Goal: Check status: Check status

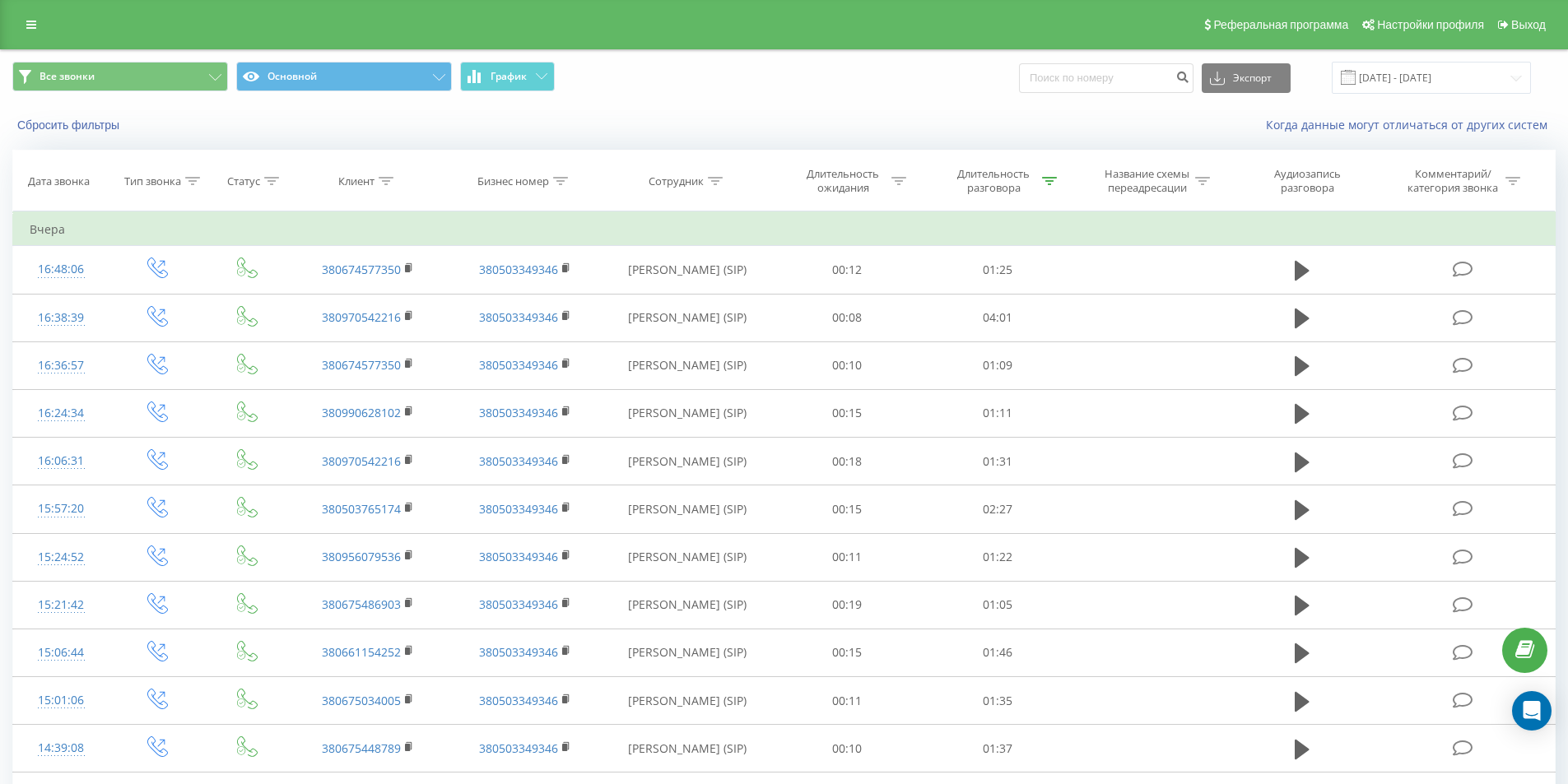
drag, startPoint x: 1342, startPoint y: 75, endPoint x: 1367, endPoint y: 75, distance: 25.0
click at [1345, 75] on div "[DATE] - [DATE]" at bounding box center [1410, 78] width 240 height 32
click at [1355, 75] on span at bounding box center [1348, 77] width 15 height 15
click at [1389, 86] on input "[DATE] - [DATE]" at bounding box center [1431, 78] width 199 height 32
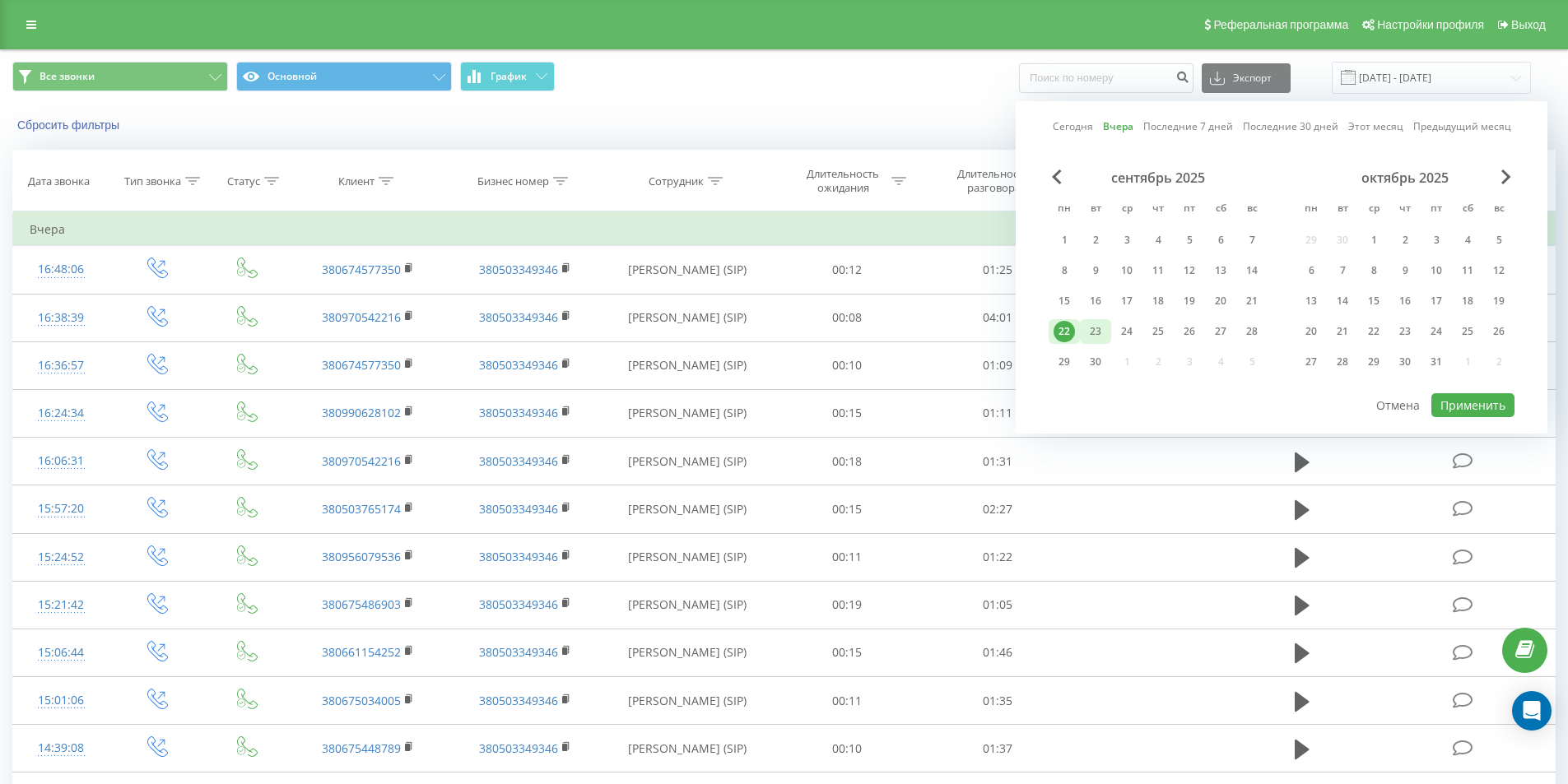
click at [1094, 329] on div "23" at bounding box center [1095, 331] width 22 height 22
click at [1502, 404] on button "Применить" at bounding box center [1472, 405] width 84 height 23
type input "[DATE] - [DATE]"
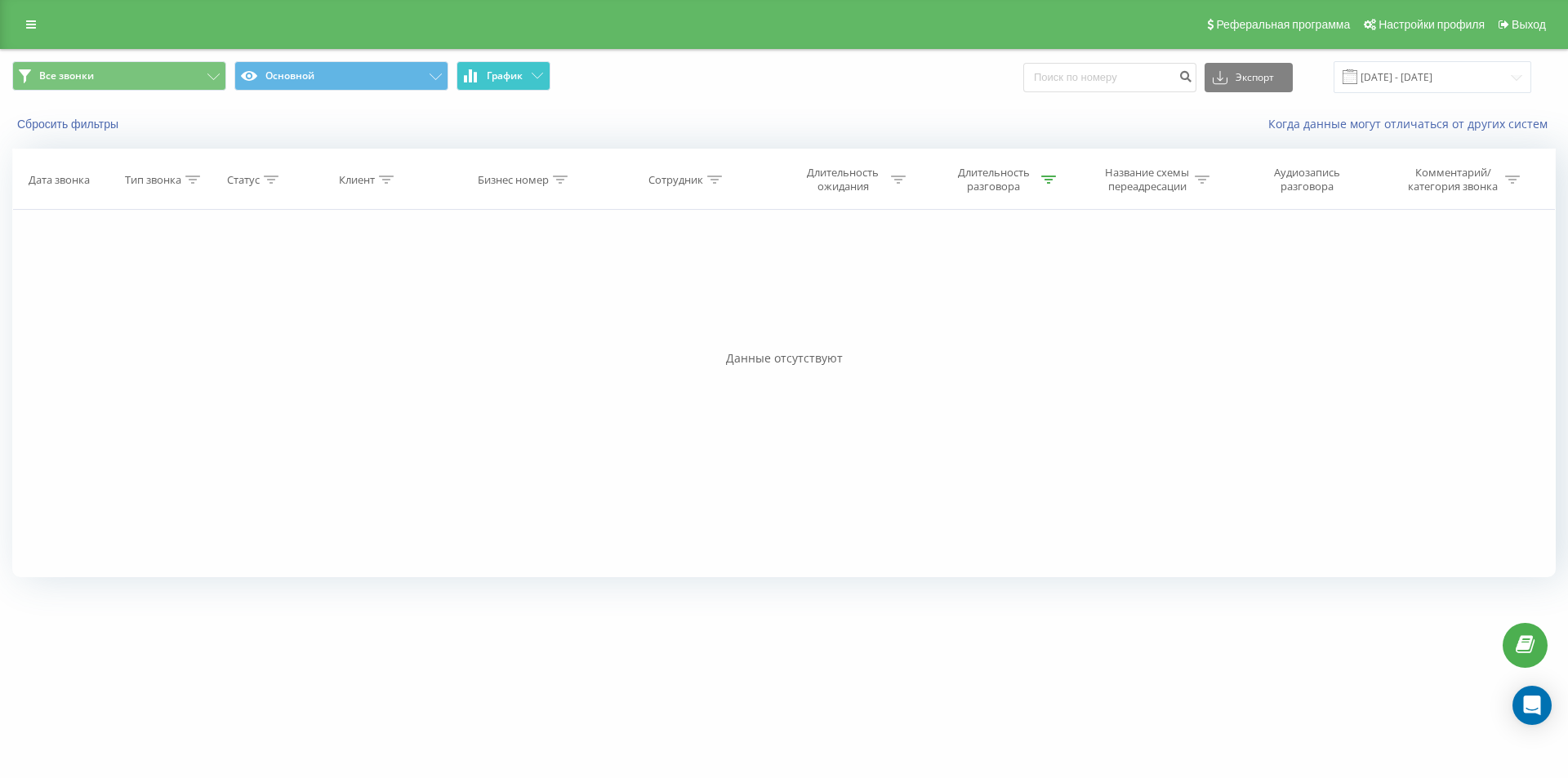
click at [510, 62] on button "График" at bounding box center [503, 76] width 94 height 30
